Goal: Transaction & Acquisition: Purchase product/service

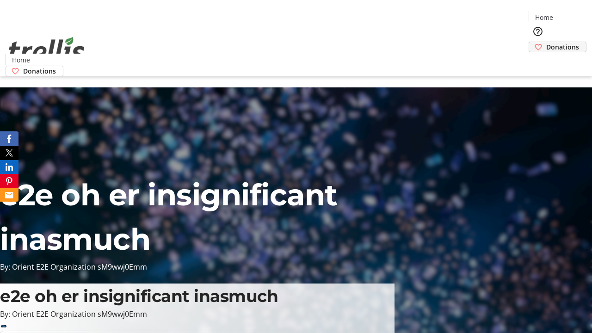
click at [547, 42] on span "Donations" at bounding box center [563, 47] width 33 height 10
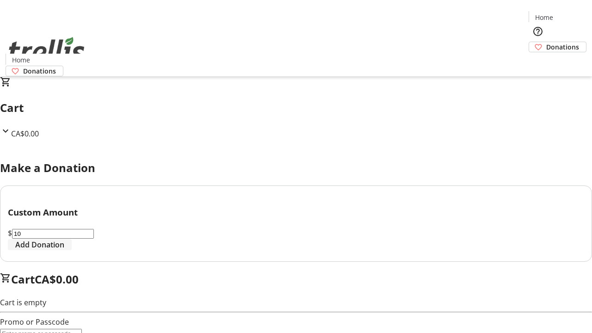
click at [64, 250] on span "Add Donation" at bounding box center [39, 244] width 49 height 11
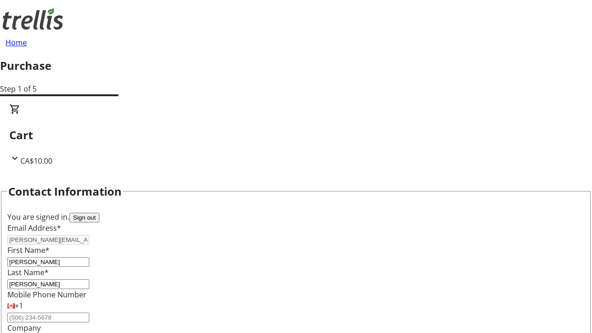
select select "CA"
select select "BC"
type input "Kelowna"
type input "V1Y 0C2"
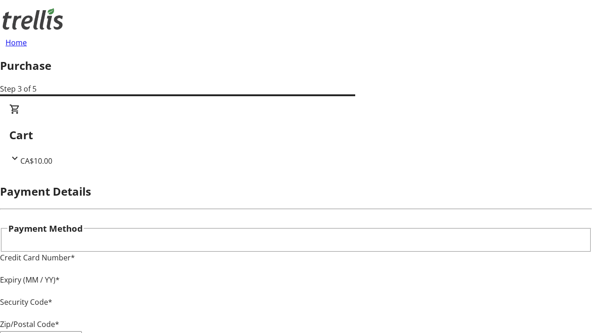
type input "V1Y 0C2"
